Goal: Navigation & Orientation: Find specific page/section

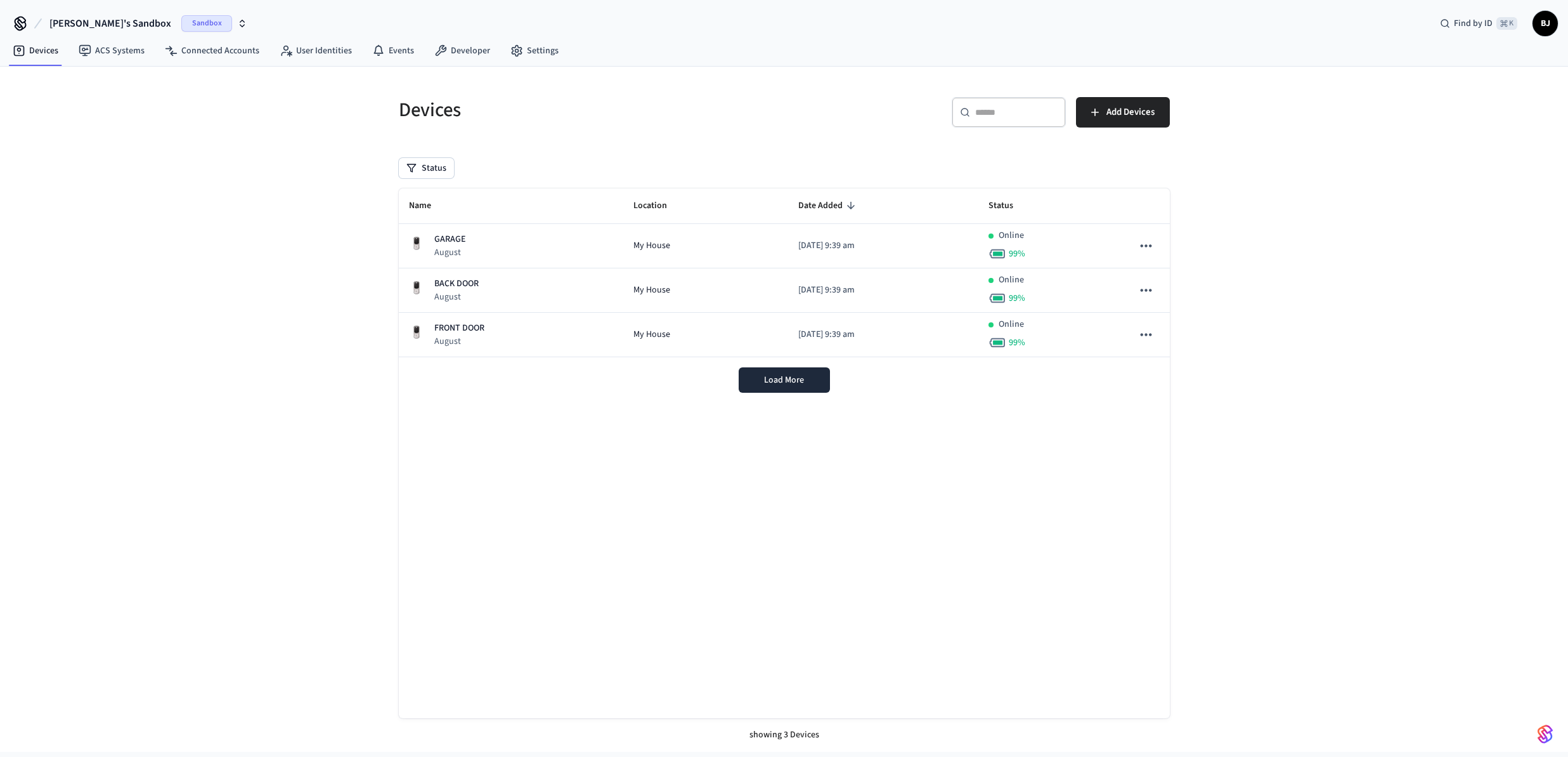
click at [71, 31] on button "[PERSON_NAME]'s Sandbox Sandbox" at bounding box center [148, 24] width 205 height 27
click at [66, 85] on div "a9os Production" at bounding box center [103, 81] width 174 height 16
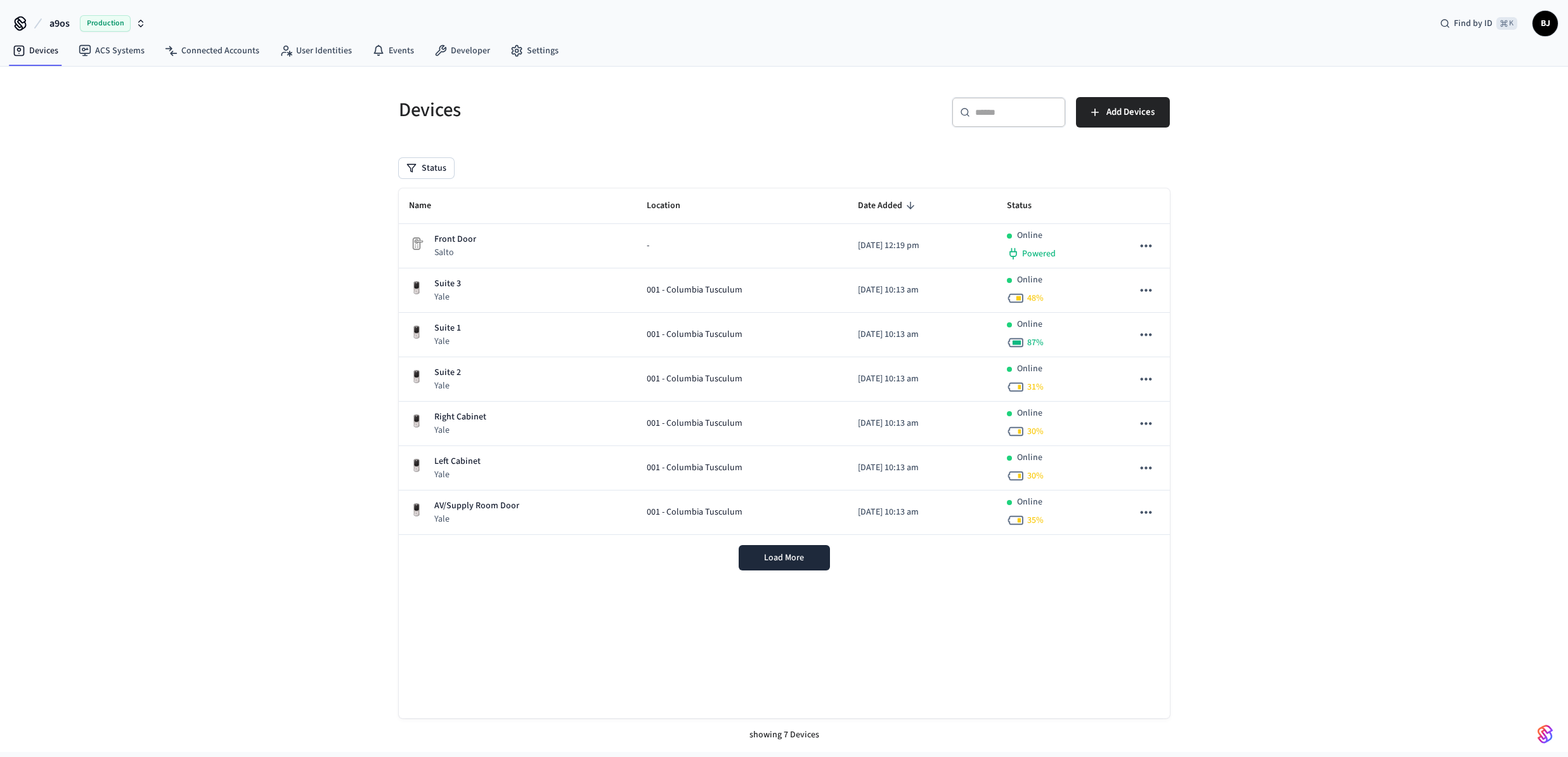
click at [790, 542] on div "Load More" at bounding box center [784, 557] width 771 height 45
click at [788, 549] on button "Load More" at bounding box center [784, 557] width 92 height 25
click at [533, 55] on link "Settings" at bounding box center [534, 50] width 68 height 23
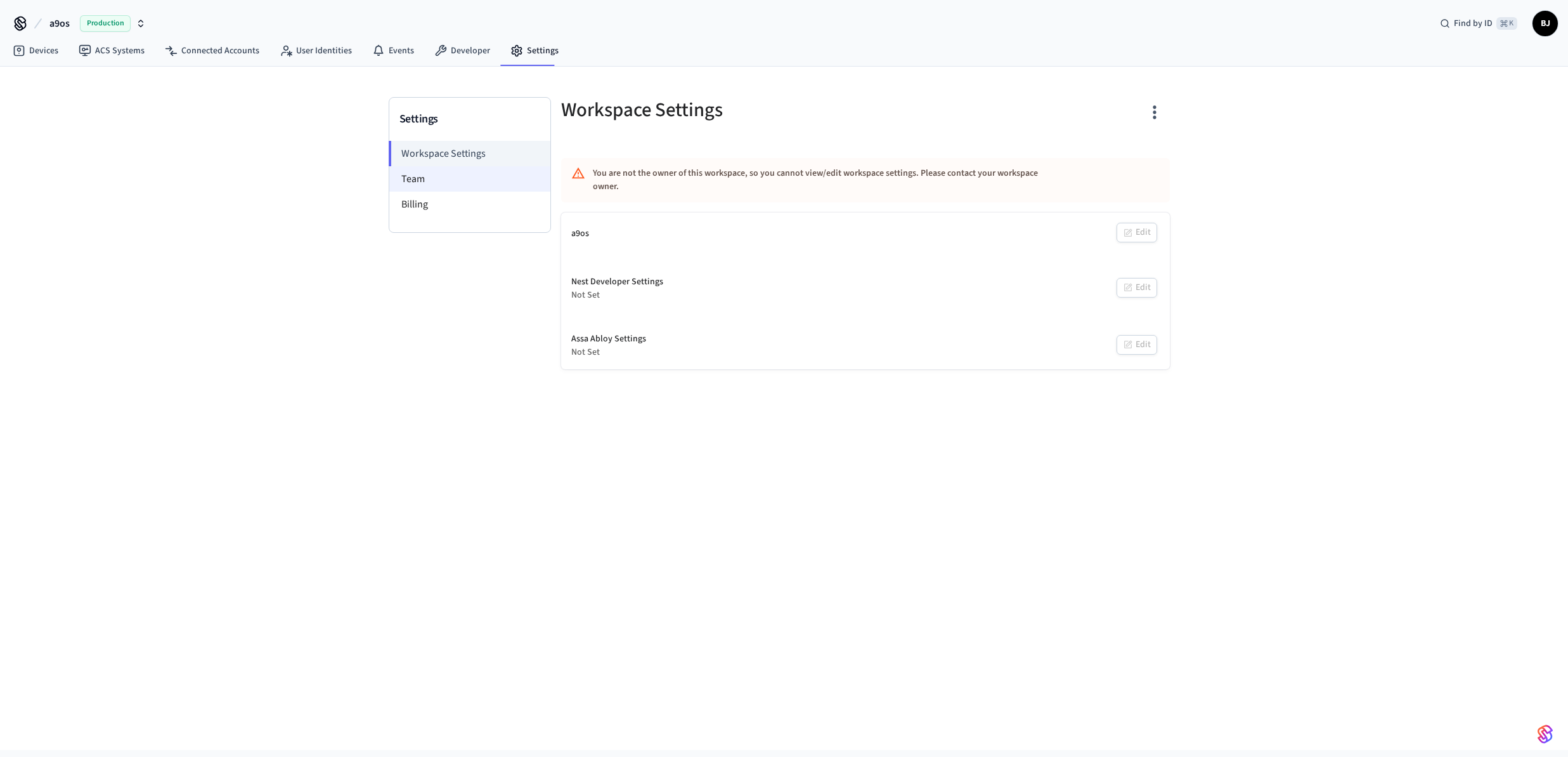
click at [447, 180] on li "Team" at bounding box center [470, 179] width 161 height 25
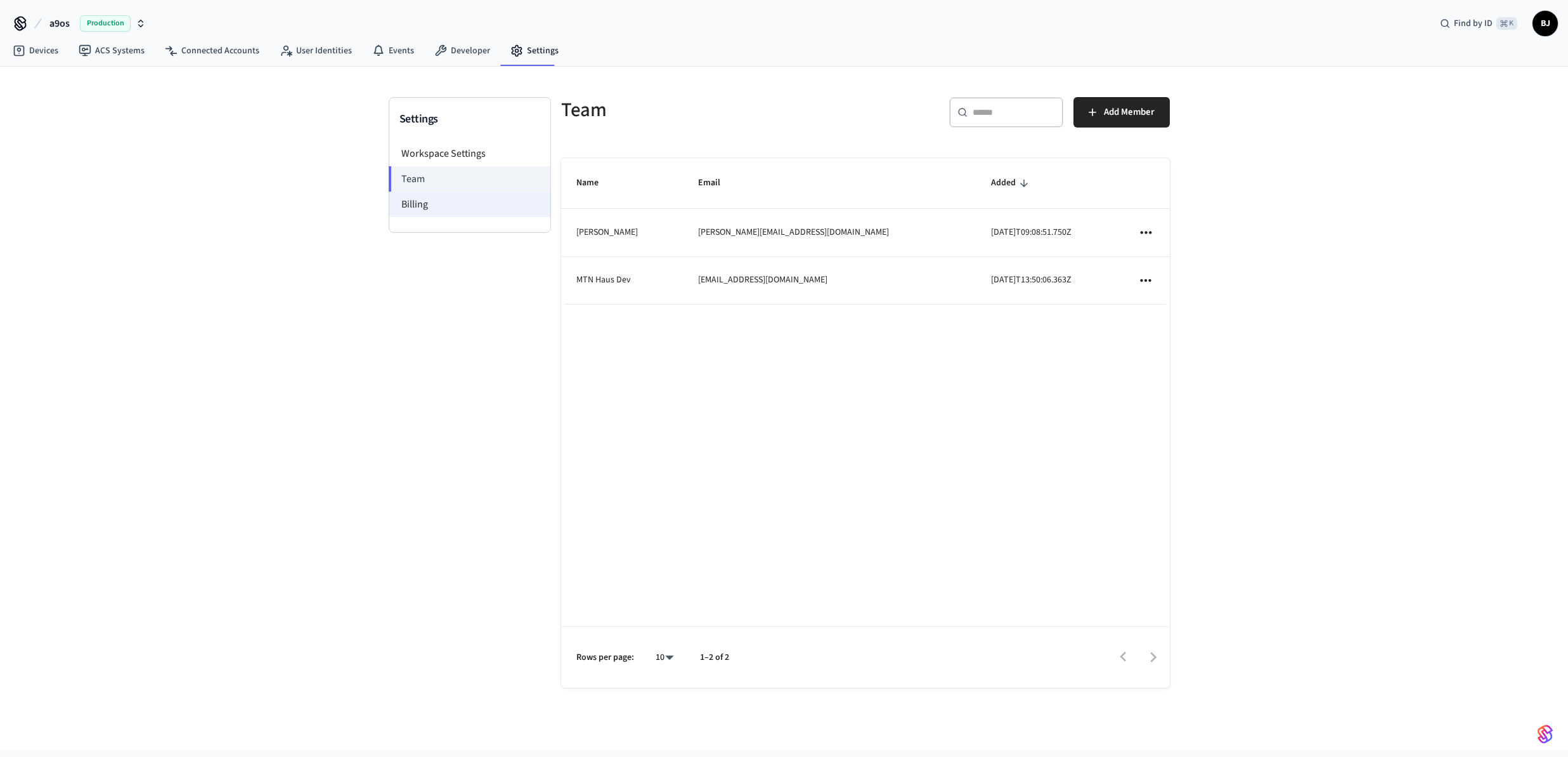
click at [458, 205] on li "Billing" at bounding box center [470, 204] width 161 height 25
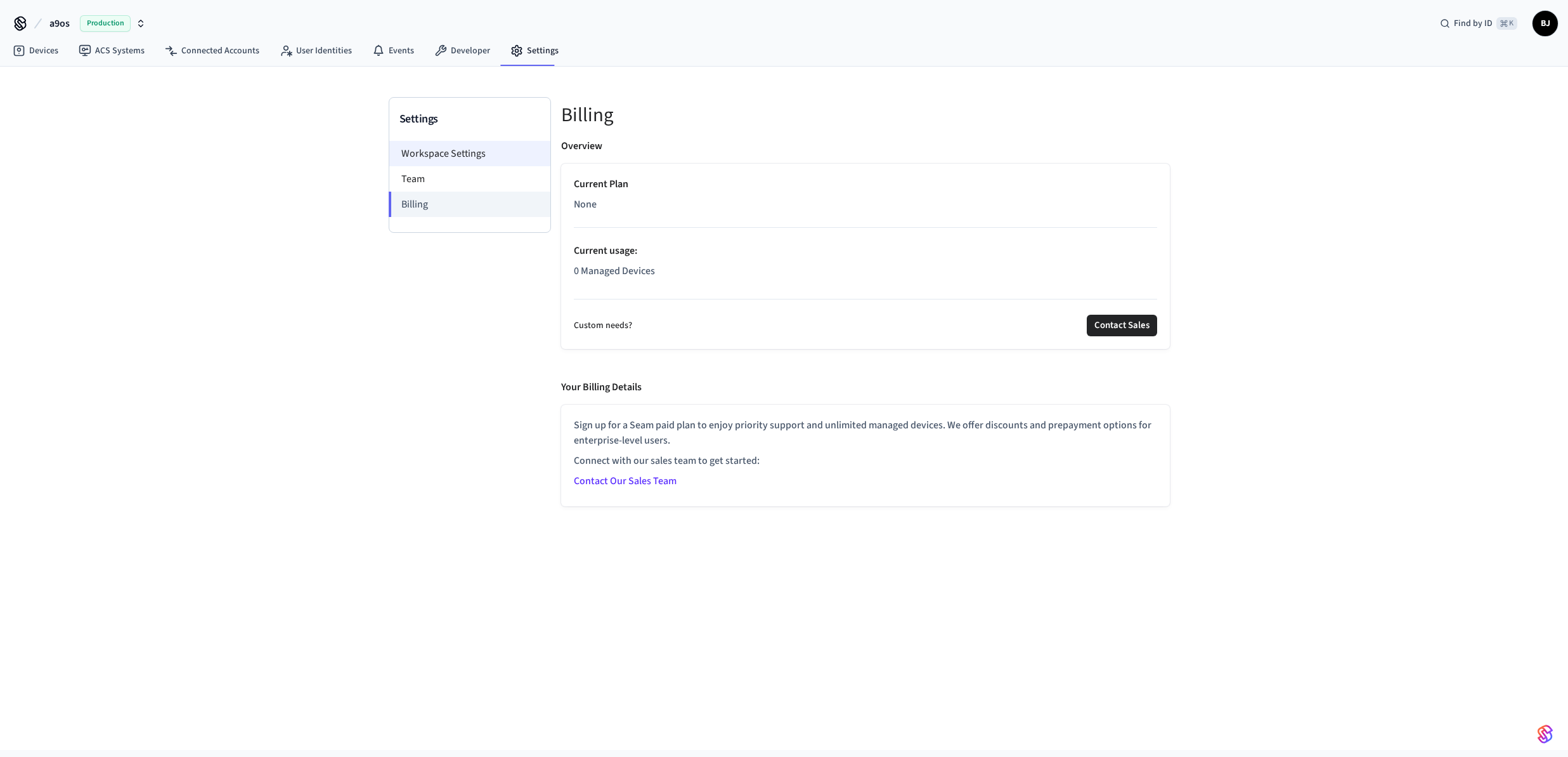
click at [464, 155] on li "Workspace Settings" at bounding box center [470, 154] width 161 height 25
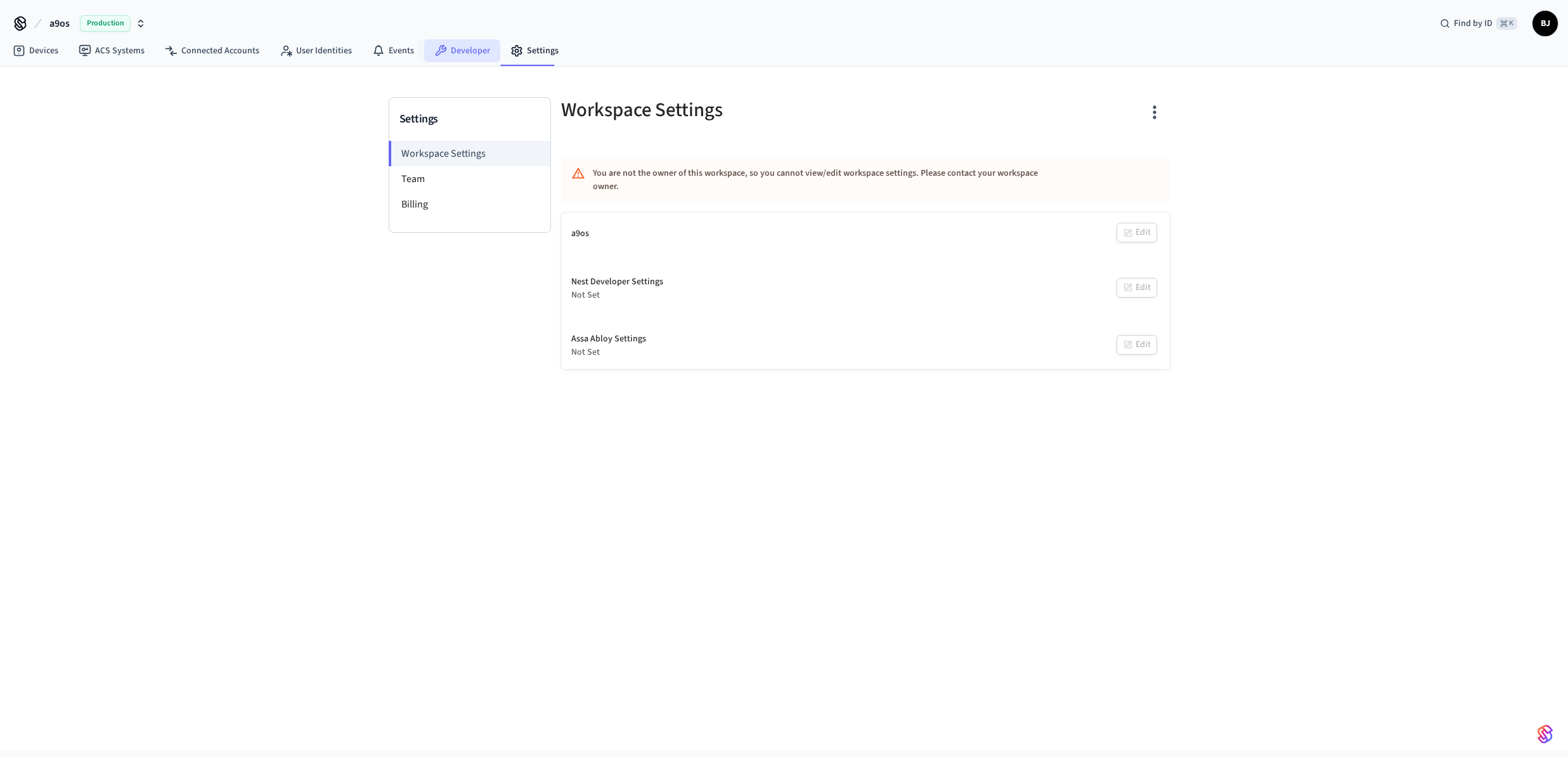
click at [464, 51] on link "Developer" at bounding box center [462, 50] width 76 height 23
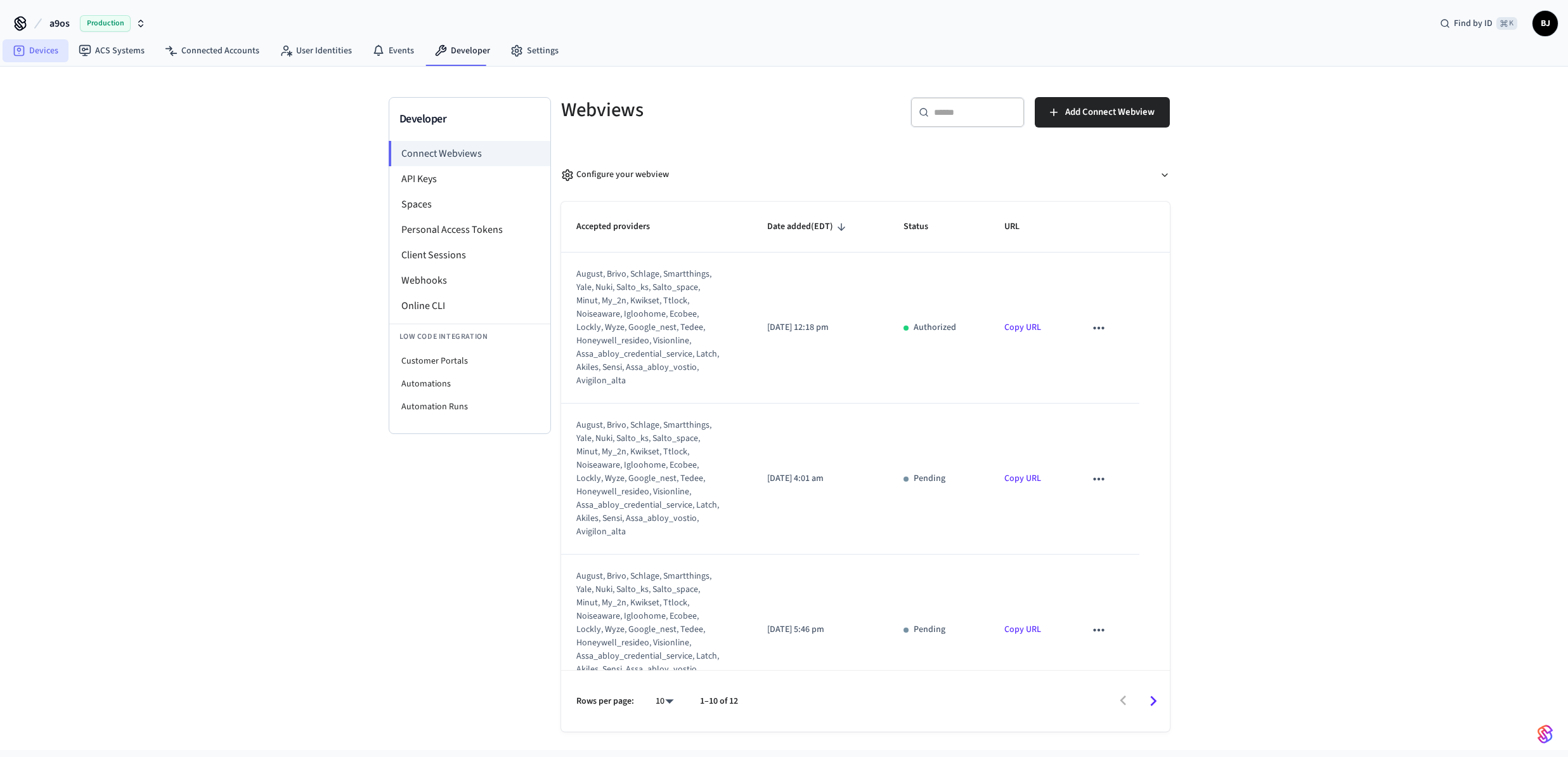
click at [31, 51] on link "Devices" at bounding box center [35, 50] width 66 height 23
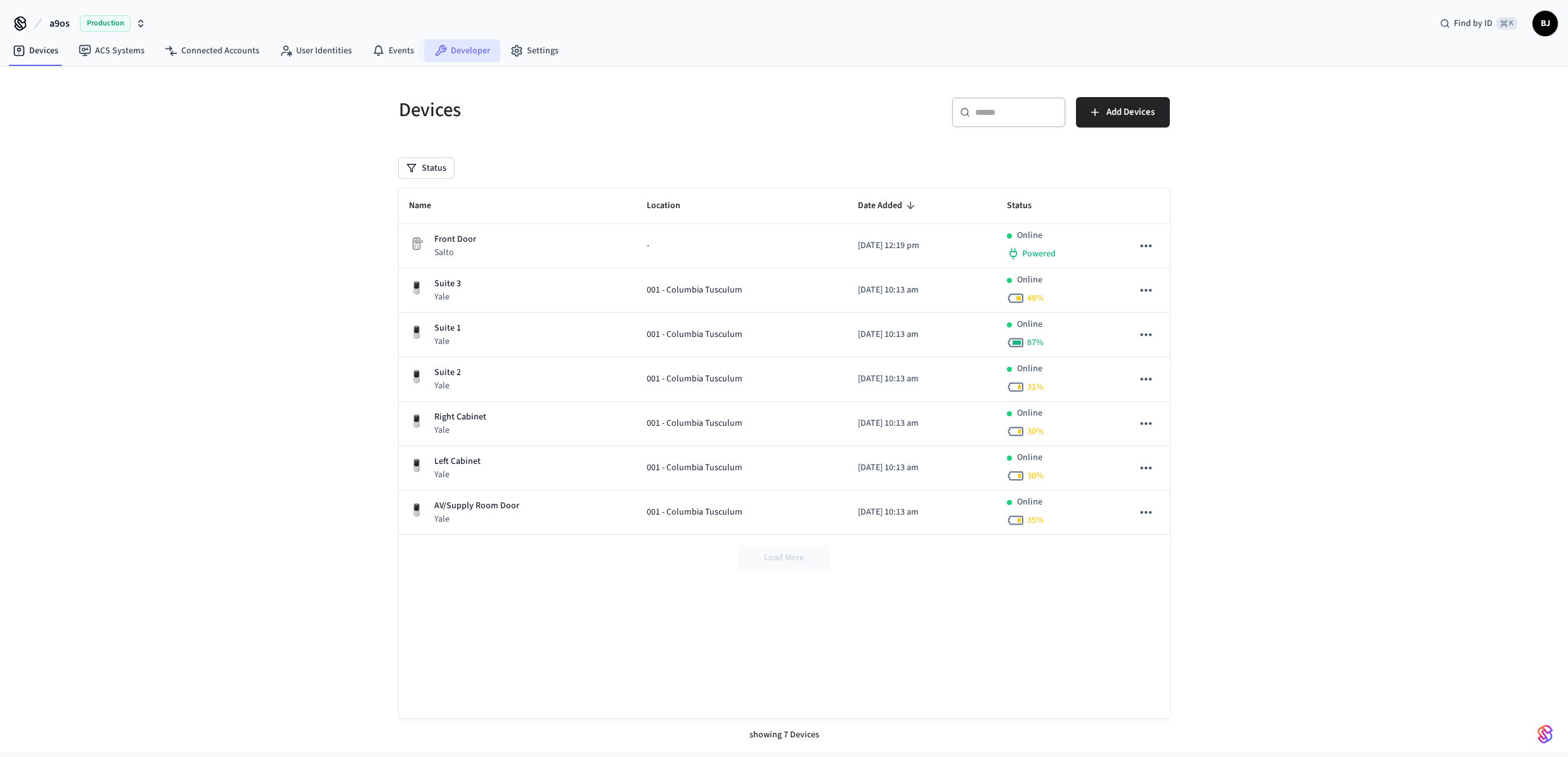
click at [448, 49] on link "Developer" at bounding box center [462, 50] width 76 height 23
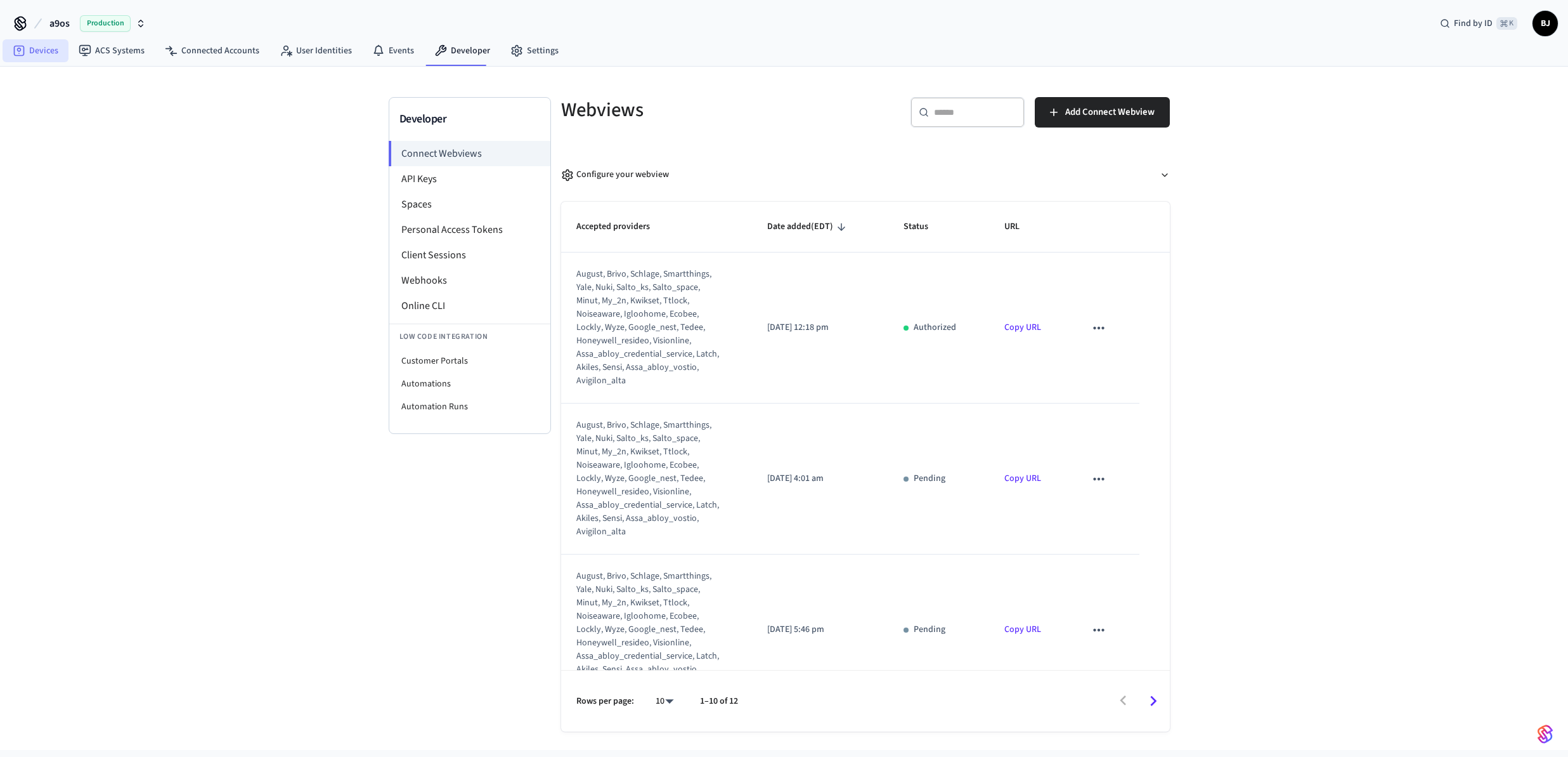
click at [49, 53] on link "Devices" at bounding box center [35, 50] width 66 height 23
